Goal: Entertainment & Leisure: Consume media (video, audio)

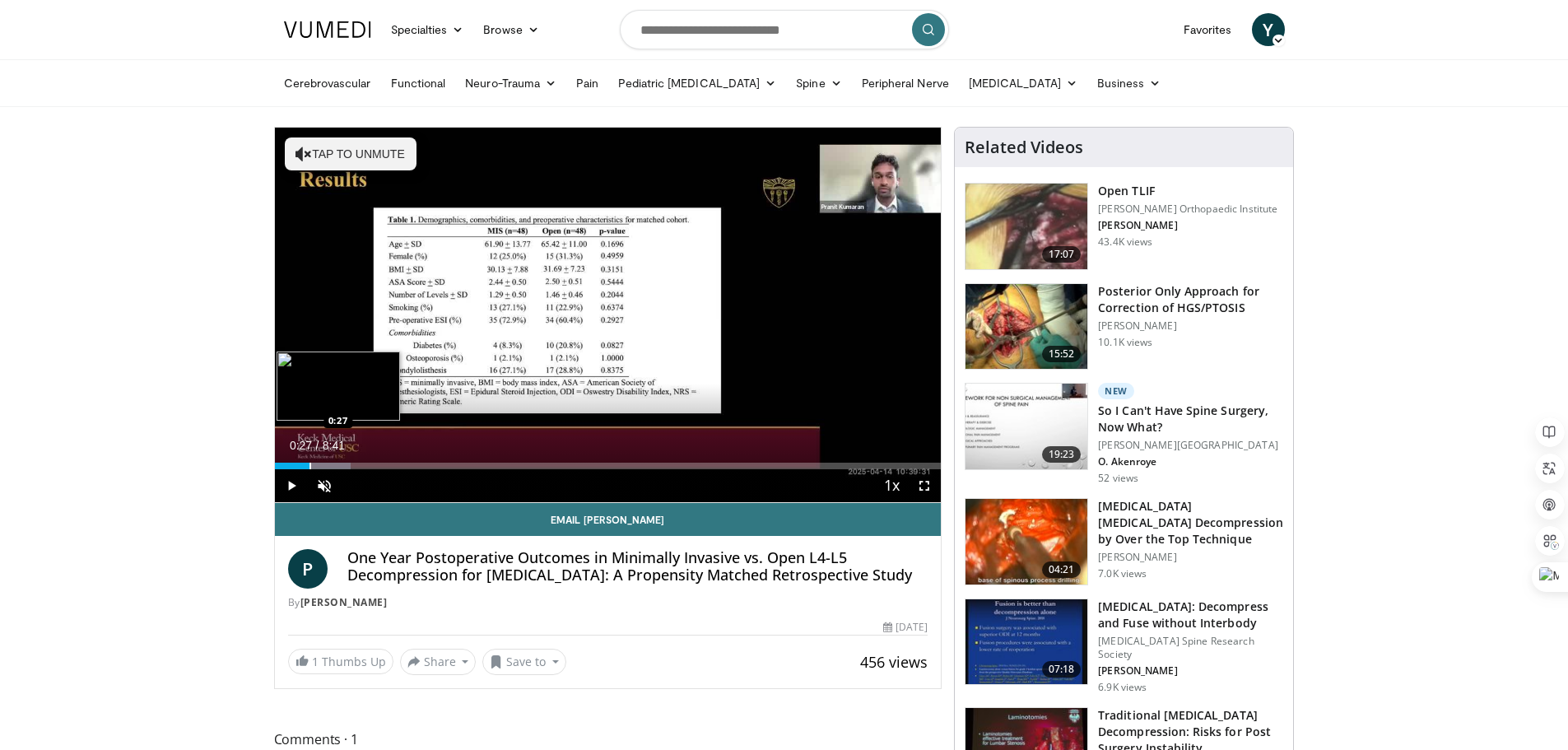
click at [309, 468] on div "Progress Bar" at bounding box center [310, 466] width 2 height 6
click at [342, 467] on div "Progress Bar" at bounding box center [343, 466] width 2 height 6
click at [927, 486] on span "Video Player" at bounding box center [924, 485] width 33 height 33
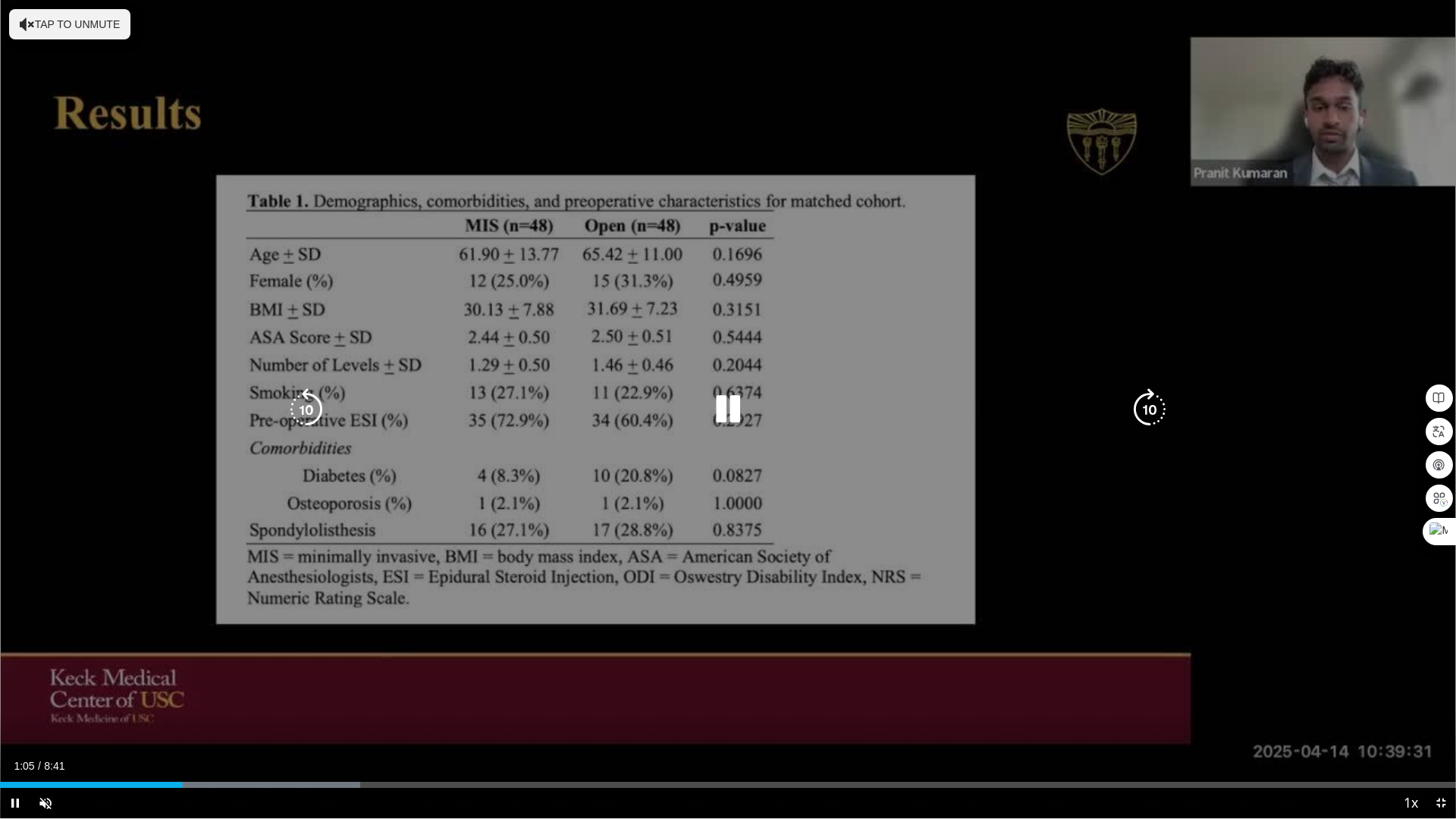
click at [70, 26] on button "Tap to unmute" at bounding box center [70, 24] width 121 height 30
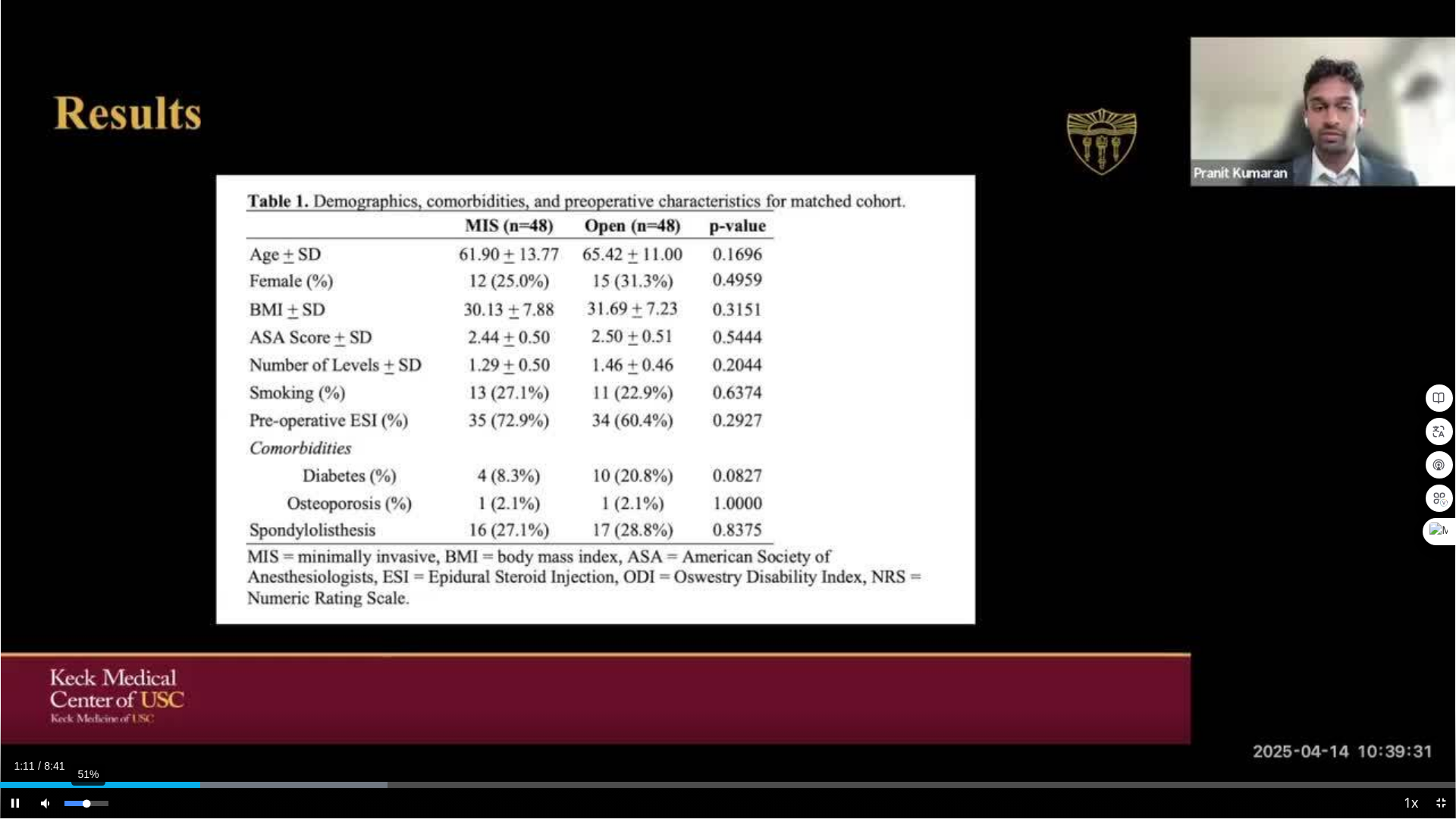
drag, startPoint x: 109, startPoint y: 802, endPoint x: 87, endPoint y: 803, distance: 22.0
click at [87, 690] on div "Volume Level" at bounding box center [75, 803] width 22 height 5
drag, startPoint x: 345, startPoint y: 786, endPoint x: 499, endPoint y: 790, distance: 154.1
click at [499, 690] on div "Current Time 2:58 / Duration 8:41 Play Skip Backward Skip Forward Mute 100% Loa…" at bounding box center [728, 803] width 1456 height 30
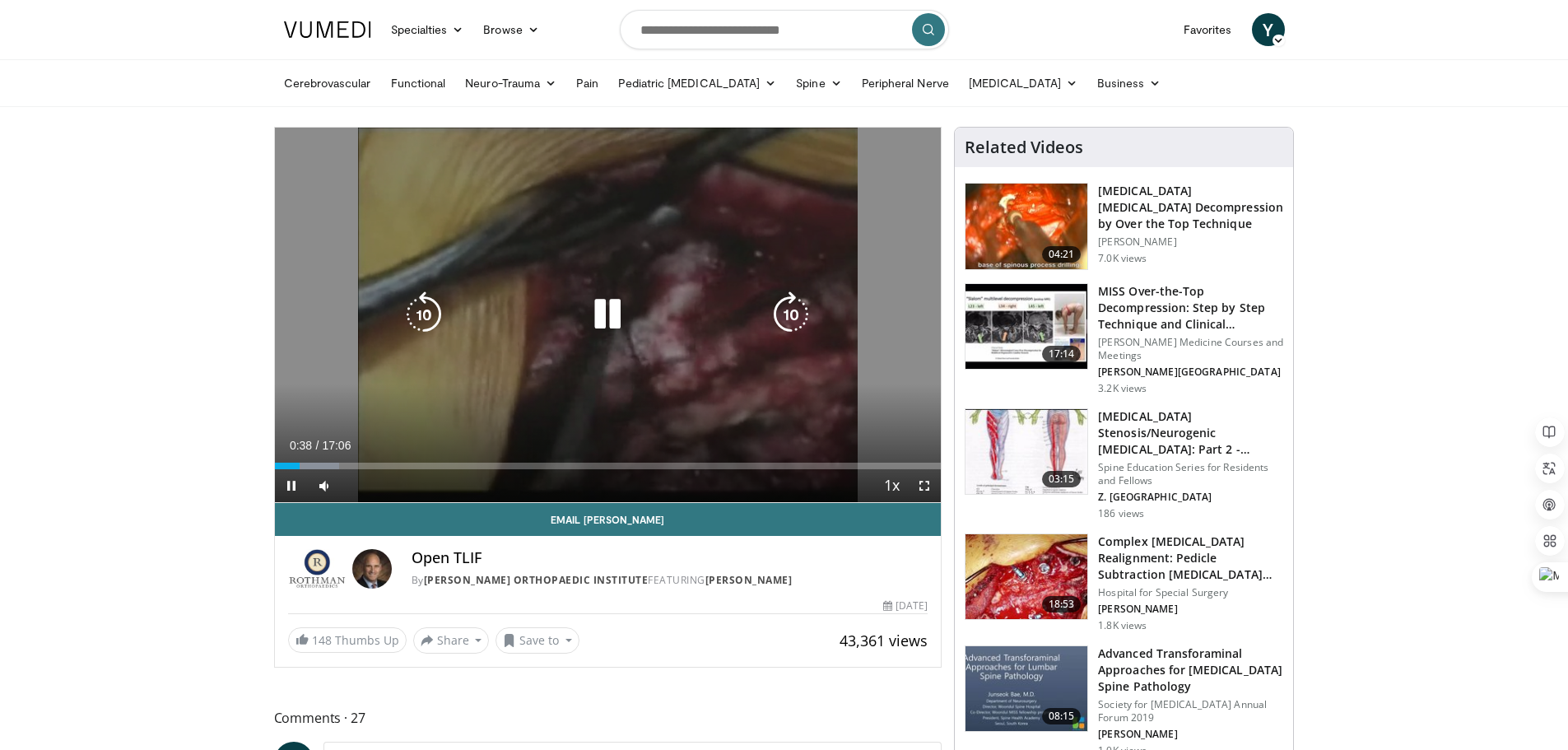
click at [657, 322] on div "Video Player" at bounding box center [608, 314] width 400 height 33
click at [599, 319] on icon "Video Player" at bounding box center [608, 315] width 46 height 46
